Goal: Find specific page/section: Find specific page/section

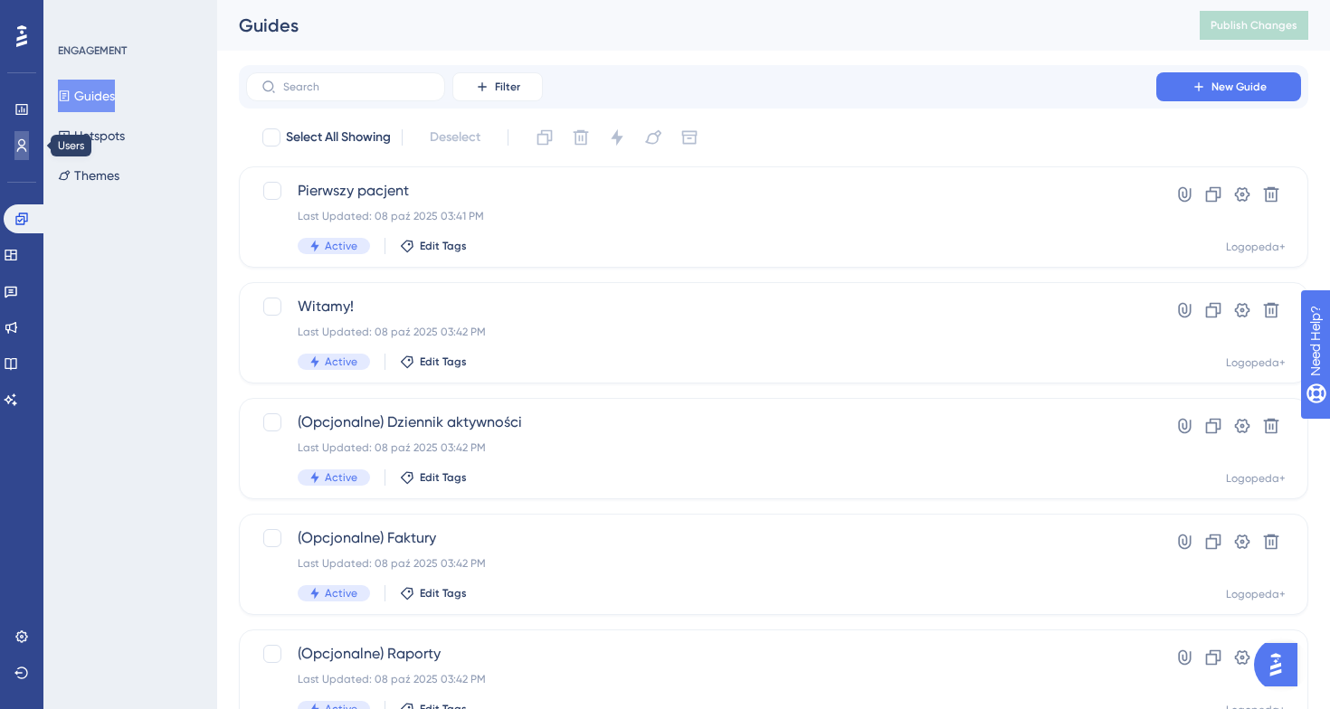
click at [14, 146] on link at bounding box center [21, 145] width 14 height 29
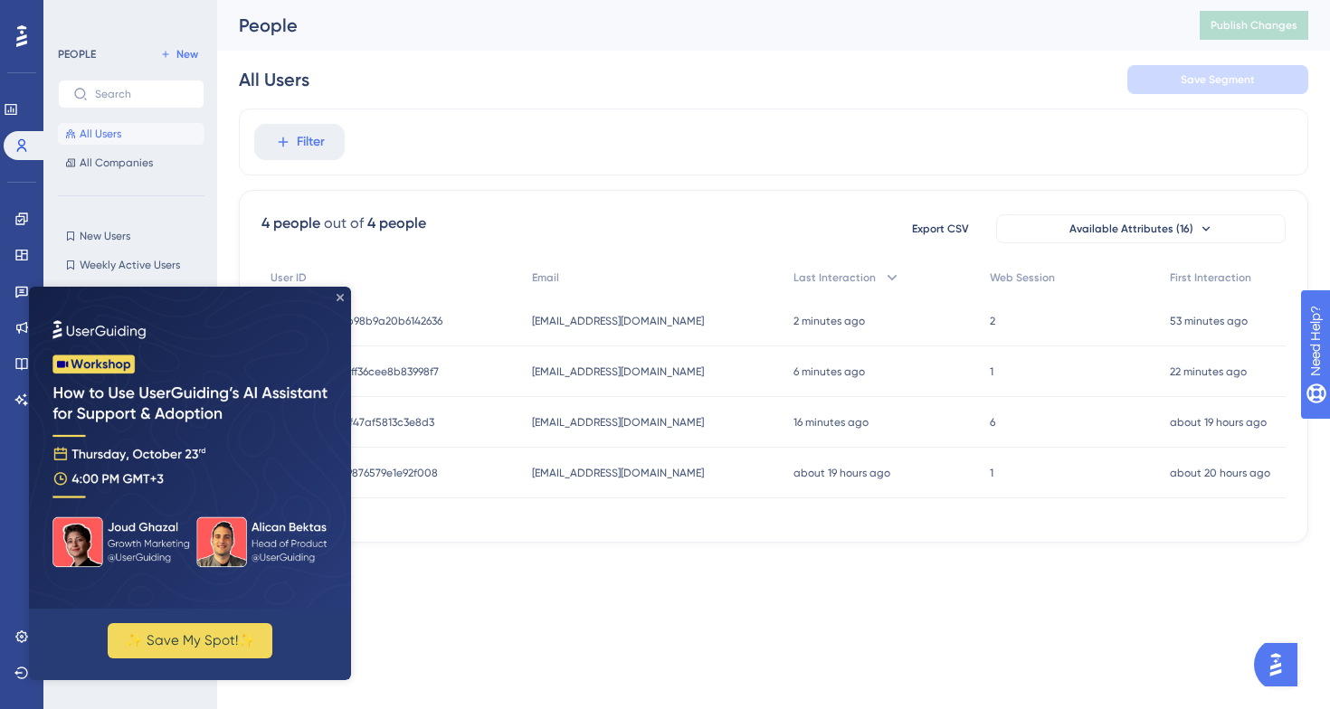
click at [343, 296] on icon "Close Preview" at bounding box center [340, 297] width 7 height 7
